Goal: Task Accomplishment & Management: Manage account settings

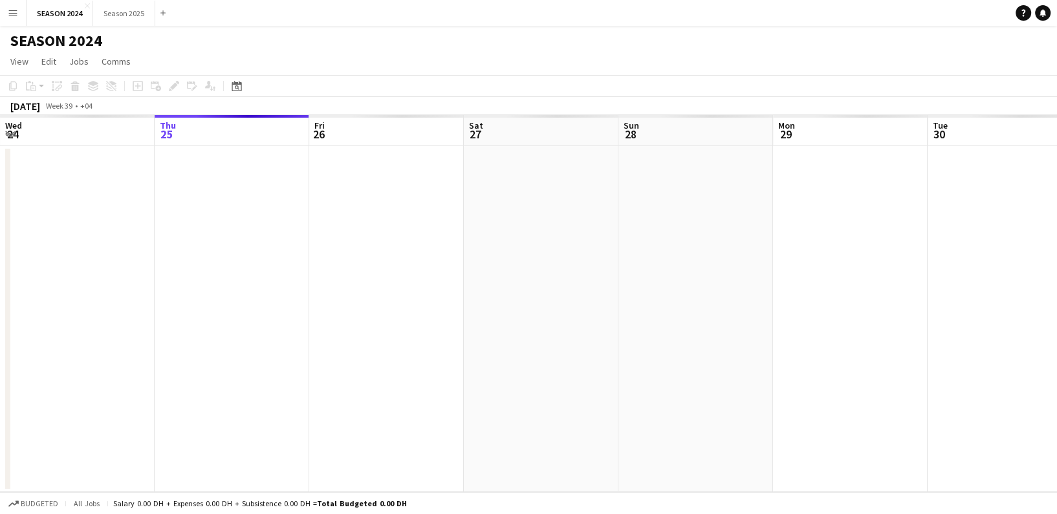
scroll to position [0, 354]
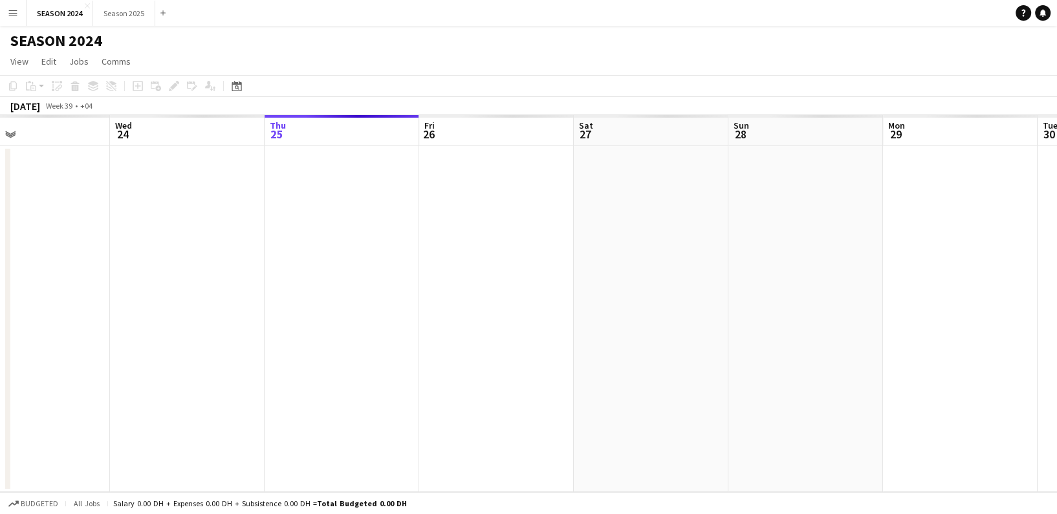
drag, startPoint x: 577, startPoint y: 288, endPoint x: 687, endPoint y: 281, distance: 110.2
click at [687, 281] on app-calendar-viewport "Sun 21 Mon 22 Tue 23 Wed 24 Thu 25 Fri 26 Sat 27 Sun 28 Mon 29 Tue 30 Wed 1 Thu…" at bounding box center [528, 303] width 1057 height 377
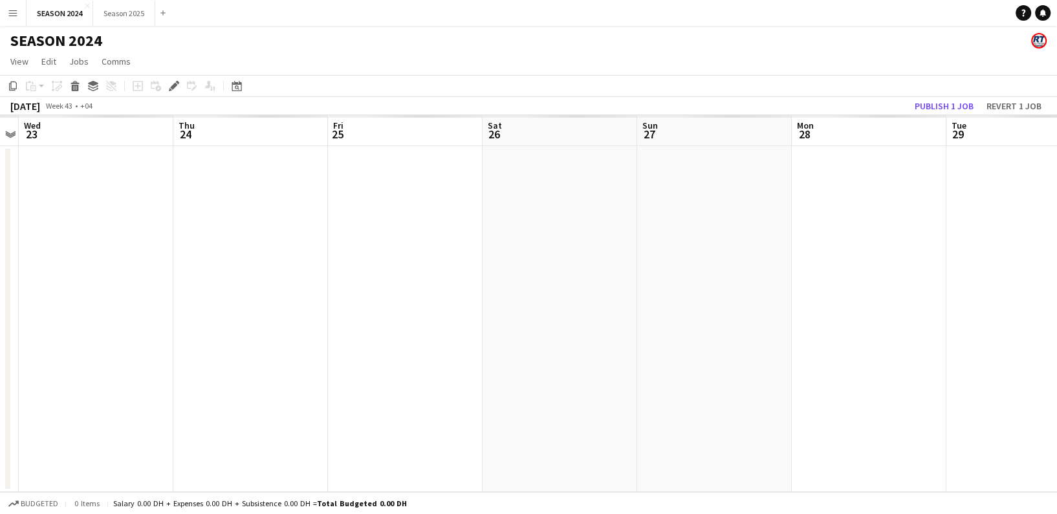
drag, startPoint x: 277, startPoint y: 205, endPoint x: 417, endPoint y: 187, distance: 140.9
click at [386, 193] on app-calendar-viewport "Sun 20 Mon 21 Tue 22 Wed 23 Thu 24 Fri 25 Sat 26 Sun 27 Mon 28 Tue 29 Wed 30 Th…" at bounding box center [528, 303] width 1057 height 377
drag, startPoint x: 232, startPoint y: 179, endPoint x: 469, endPoint y: 180, distance: 237.5
click at [347, 194] on app-calendar-viewport "Sun 20 Mon 21 Tue 22 Wed 23 Thu 24 Fri 25 Sat 26 Sun 27 Mon 28 Tue 29 Wed 30 Th…" at bounding box center [528, 303] width 1057 height 377
drag, startPoint x: 286, startPoint y: 245, endPoint x: 458, endPoint y: 250, distance: 172.2
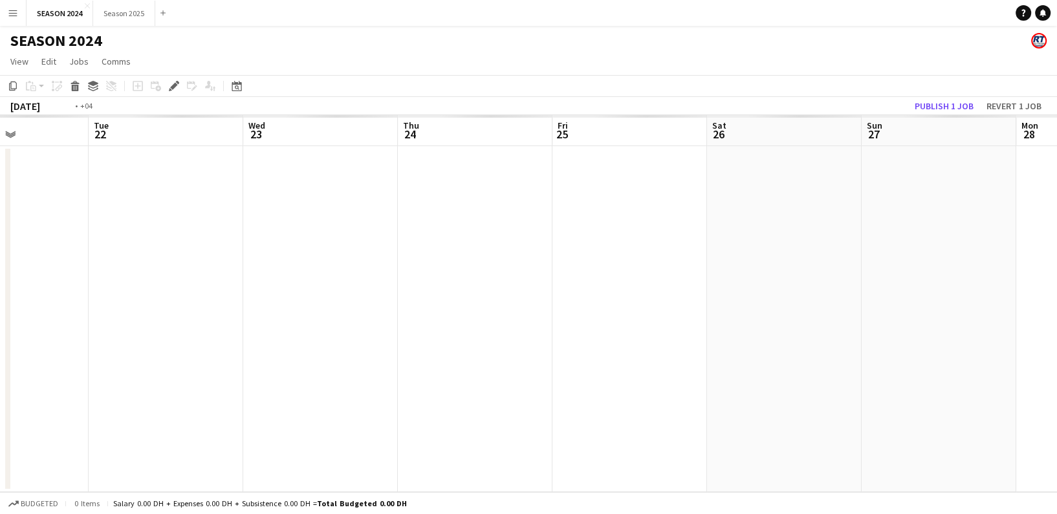
click at [432, 253] on app-calendar-viewport "Sat 19 Sun 20 Mon 21 Tue 22 Wed 23 Thu 24 Fri 25 Sat 26 Sun 27 Mon 28 Tue 29 We…" at bounding box center [528, 303] width 1057 height 377
drag, startPoint x: 287, startPoint y: 255, endPoint x: 530, endPoint y: 226, distance: 244.3
click at [406, 243] on app-calendar-viewport "Fri 18 Sat 19 Sun 20 Mon 21 Tue 22 Wed 23 Thu 24 Fri 25 Sat 26 Sun 27 Mon 28 Tu…" at bounding box center [528, 303] width 1057 height 377
drag, startPoint x: 299, startPoint y: 245, endPoint x: 346, endPoint y: 248, distance: 46.7
click at [520, 248] on app-calendar-viewport "Thu 17 Fri 18 Sat 19 Sun 20 Mon 21 Tue 22 Wed 23 Thu 24 Fri 25 Sat 26 Sun 27 Mo…" at bounding box center [528, 303] width 1057 height 377
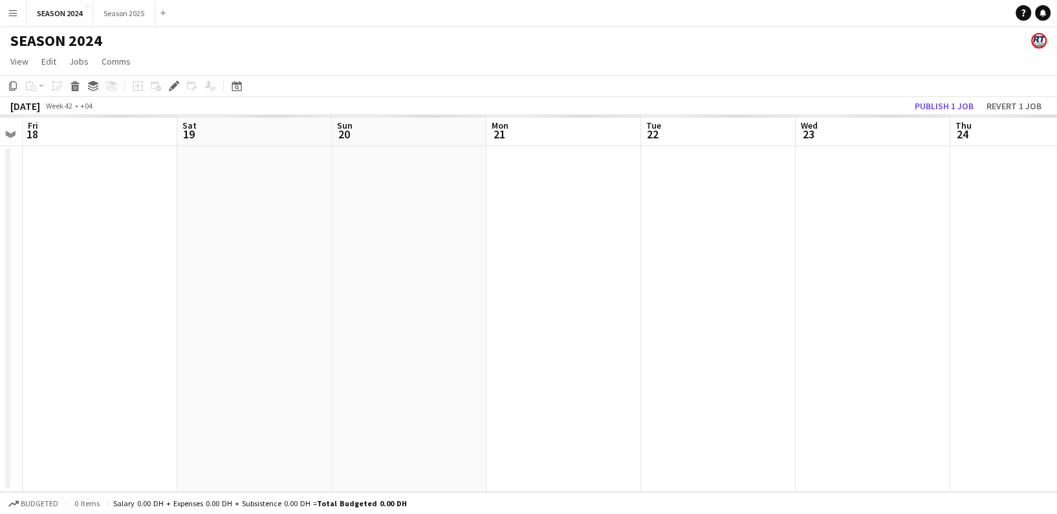
drag, startPoint x: 346, startPoint y: 248, endPoint x: 622, endPoint y: 251, distance: 276.3
click at [406, 254] on app-calendar-viewport "Wed 16 Thu 17 Fri 18 Sat 19 Sun 20 Mon 21 Tue 22 Wed 23 Thu 24 Fri 25 Sat 26 Su…" at bounding box center [528, 303] width 1057 height 377
drag, startPoint x: 432, startPoint y: 252, endPoint x: 399, endPoint y: 283, distance: 45.3
click at [351, 281] on app-calendar-viewport "Tue 15 Wed 16 Thu 17 Fri 18 Sat 19 Sun 20 Mon 21 Tue 22 Wed 23 Thu 24 Fri 25 Sa…" at bounding box center [528, 303] width 1057 height 377
click at [168, 254] on app-calendar-viewport "Tue 15 Wed 16 Thu 17 Fri 18 Sat 19 Sun 20 Mon 21 Tue 22 Wed 23 Thu 24 Fri 25 Sa…" at bounding box center [528, 303] width 1057 height 377
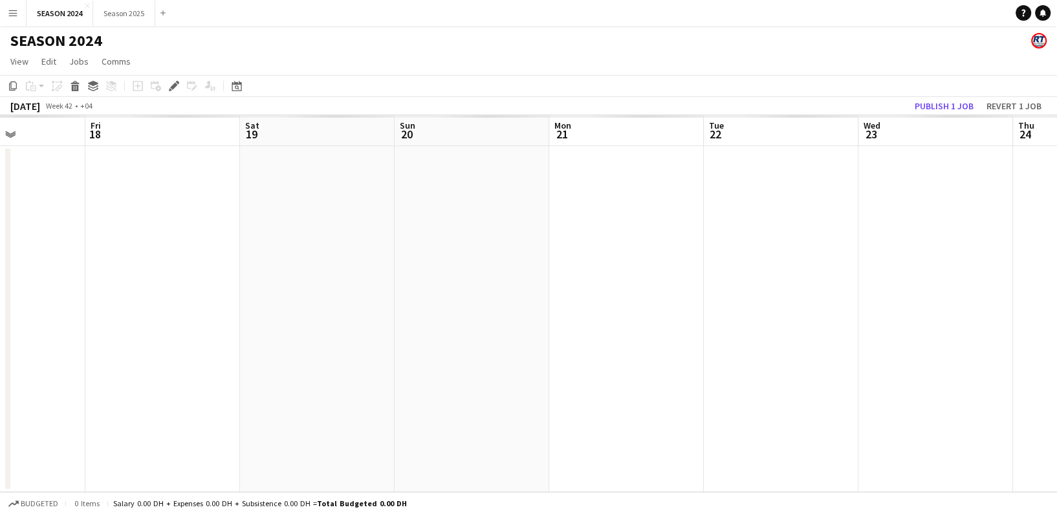
click at [134, 255] on app-calendar-viewport "Tue 15 Wed 16 Thu 17 Fri 18 Sat 19 Sun 20 Mon 21 Tue 22 Wed 23 Thu 24 Fri 25 Sa…" at bounding box center [528, 303] width 1057 height 377
drag, startPoint x: 282, startPoint y: 256, endPoint x: 636, endPoint y: 254, distance: 353.9
click at [417, 260] on app-calendar-viewport "Tue 15 Wed 16 Thu 17 Fri 18 Sat 19 Sun 20 Mon 21 Tue 22 Wed 23 Thu 24 Fri 25 Sa…" at bounding box center [528, 303] width 1057 height 377
drag, startPoint x: 333, startPoint y: 281, endPoint x: 50, endPoint y: 293, distance: 283.0
click at [97, 288] on app-calendar-viewport "Tue 15 Wed 16 Thu 17 Fri 18 Sat 19 Sun 20 Mon 21 Tue 22 Wed 23 Thu 24 Fri 25 Sa…" at bounding box center [528, 303] width 1057 height 377
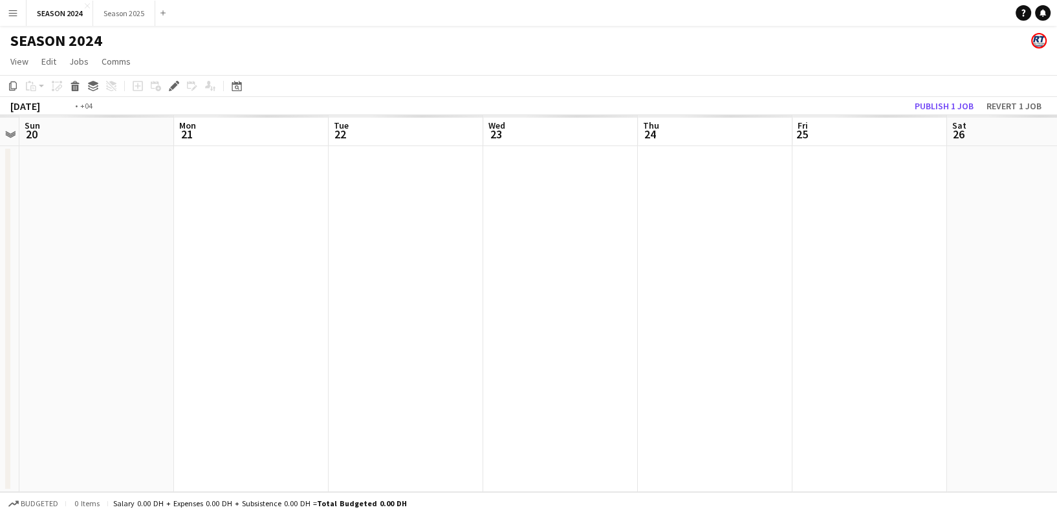
drag, startPoint x: 634, startPoint y: 285, endPoint x: 170, endPoint y: 254, distance: 465.6
click at [366, 280] on app-calendar-viewport "Thu 17 Fri 18 Sat 19 Sun 20 Mon 21 Tue 22 Wed 23 Thu 24 Fri 25 Sat 26 Sun 27 Mo…" at bounding box center [528, 303] width 1057 height 377
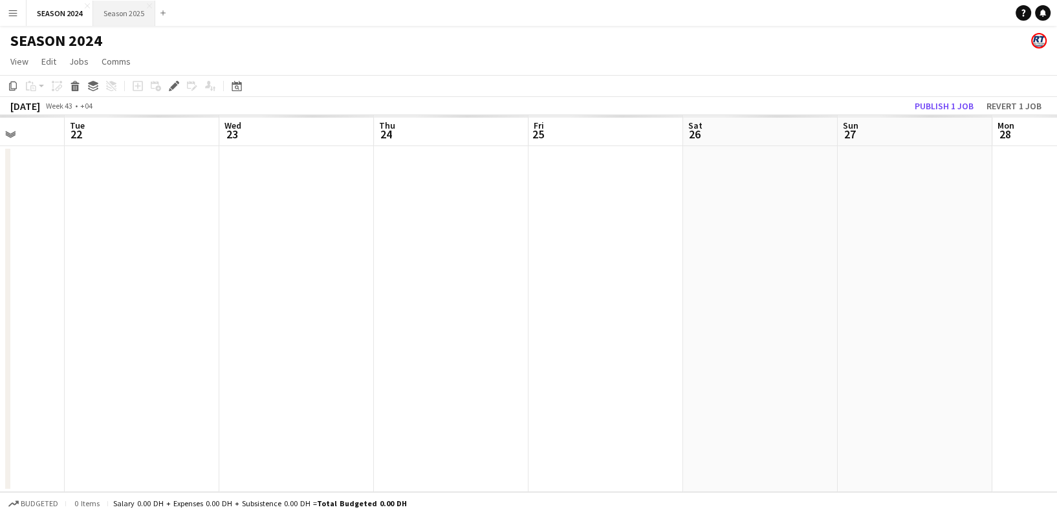
click at [123, 1] on button "Season 2025 Close" at bounding box center [124, 13] width 62 height 25
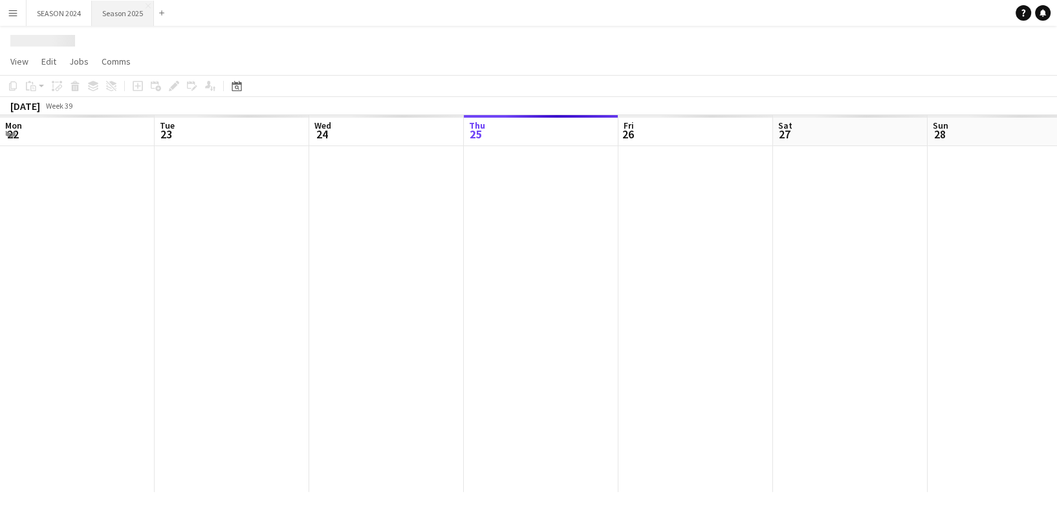
scroll to position [0, 309]
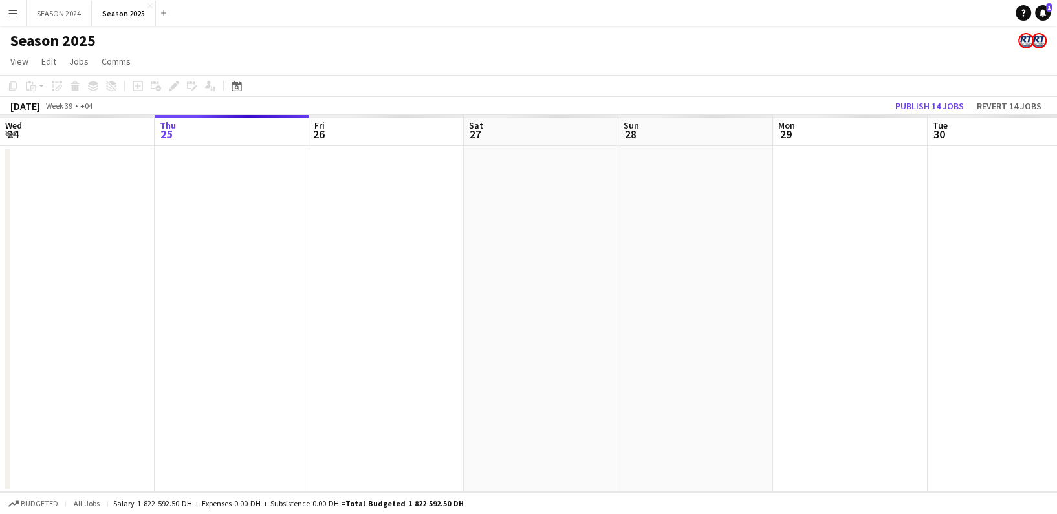
click at [514, 333] on app-date-cell at bounding box center [541, 319] width 155 height 346
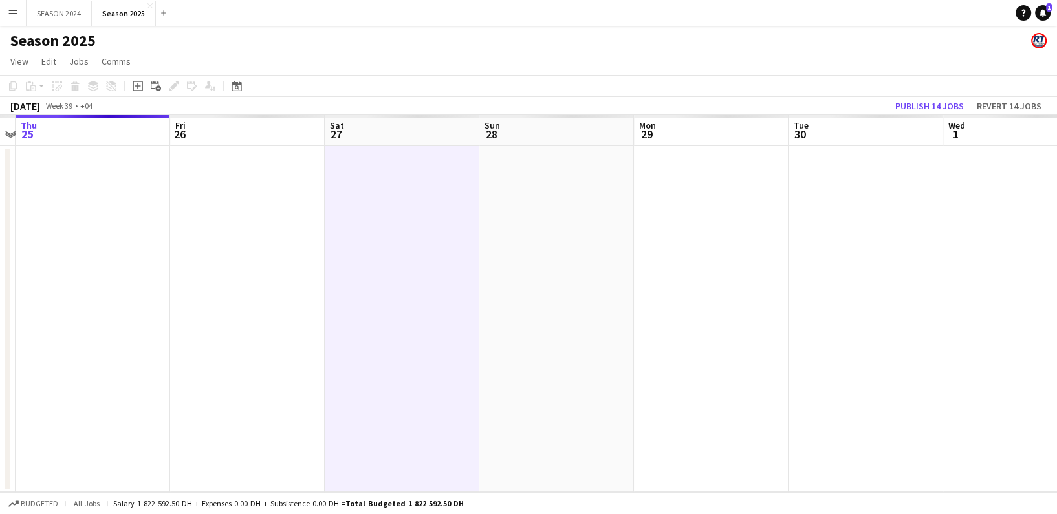
drag, startPoint x: 489, startPoint y: 327, endPoint x: 349, endPoint y: 321, distance: 139.2
click at [349, 321] on app-calendar-viewport "Mon 22 Tue 23 Wed 24 Thu 25 Fri 26 Sat 27 Sun 28 Mon 29 Tue 30 Wed 1 Thu 2 Fri 3" at bounding box center [528, 303] width 1057 height 377
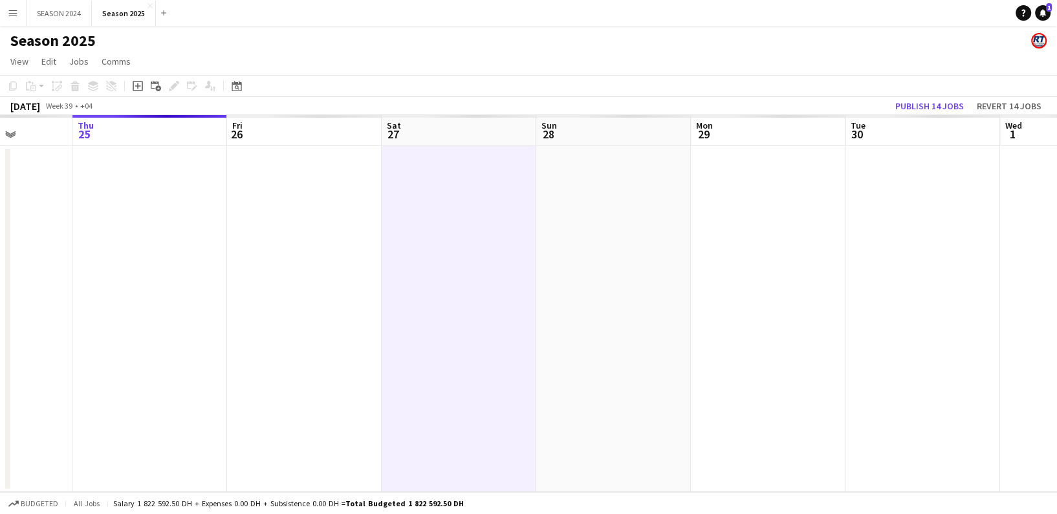
click at [427, 320] on app-calendar-viewport "Mon 22 Tue 23 Wed 24 Thu 25 Fri 26 Sat 27 Sun 28 Mon 29 Tue 30 Wed 1 Thu 2 Fri 3" at bounding box center [528, 303] width 1057 height 377
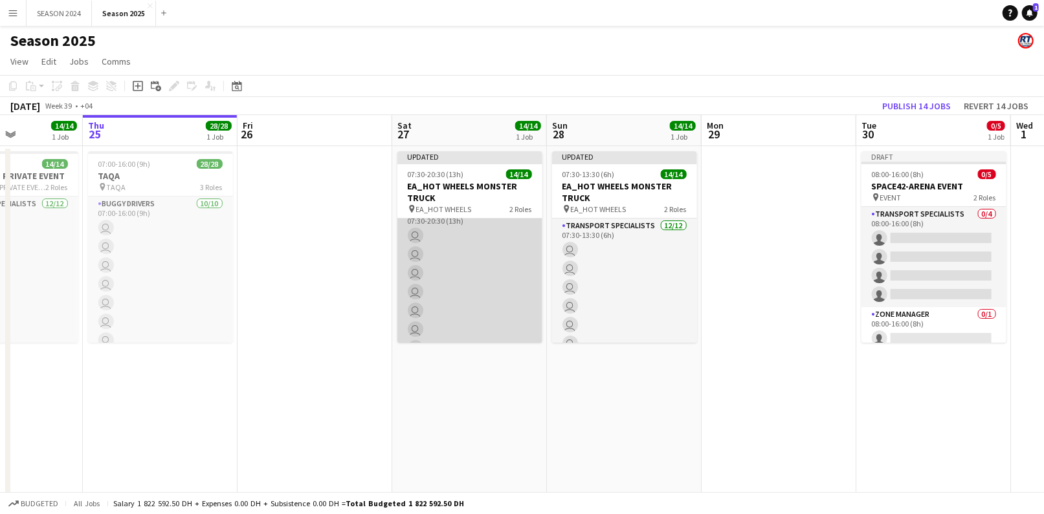
scroll to position [0, 0]
click at [479, 245] on app-card-role "Transport Specialists [DATE] 07:30-20:30 (13h) user user user user user user us…" at bounding box center [469, 344] width 145 height 250
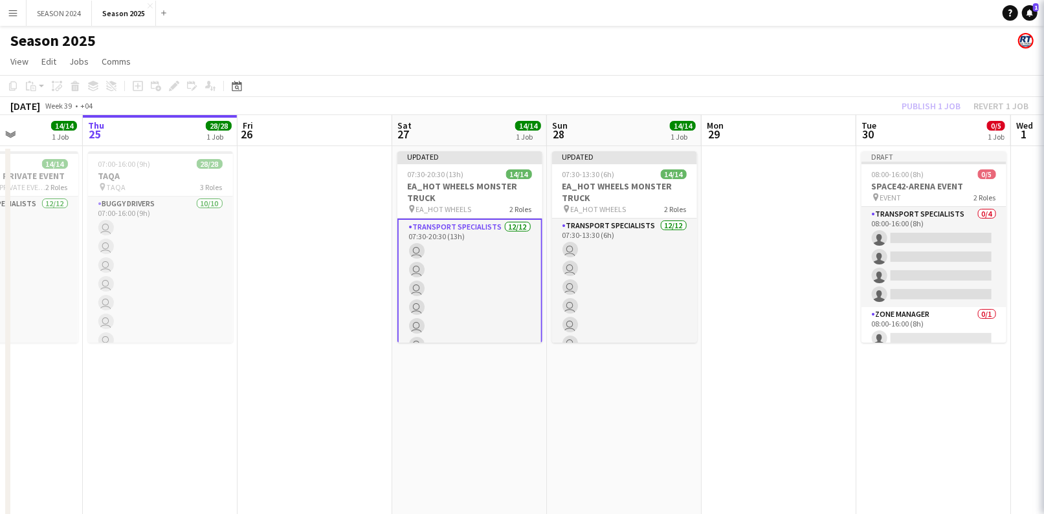
scroll to position [0, 383]
